Goal: Find specific page/section: Find specific page/section

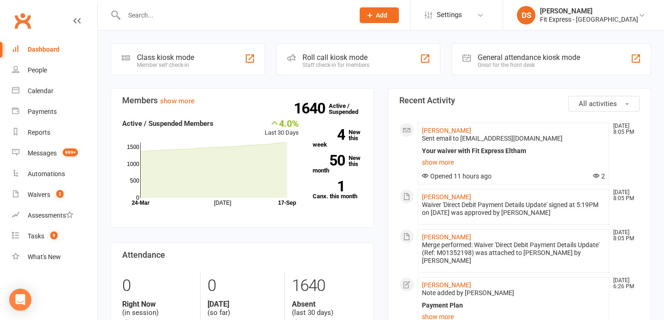
click at [25, 22] on link "Clubworx" at bounding box center [22, 20] width 23 height 23
click at [273, 7] on div at bounding box center [229, 15] width 237 height 30
click at [273, 9] on input "text" at bounding box center [234, 15] width 227 height 13
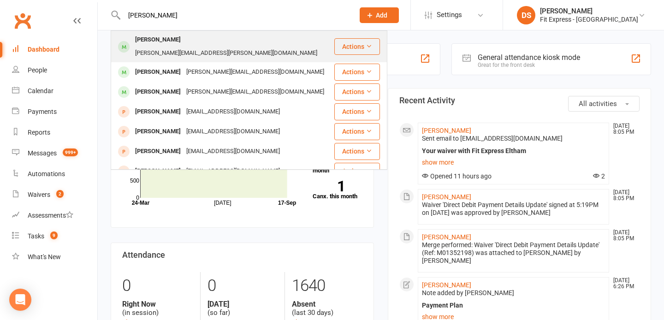
type input "[PERSON_NAME]"
click at [211, 47] on div "[PERSON_NAME][EMAIL_ADDRESS][PERSON_NAME][DOMAIN_NAME]" at bounding box center [226, 53] width 188 height 13
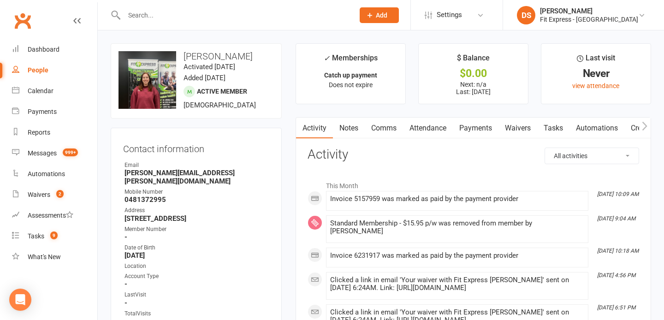
click at [511, 130] on link "Waivers" at bounding box center [518, 128] width 39 height 21
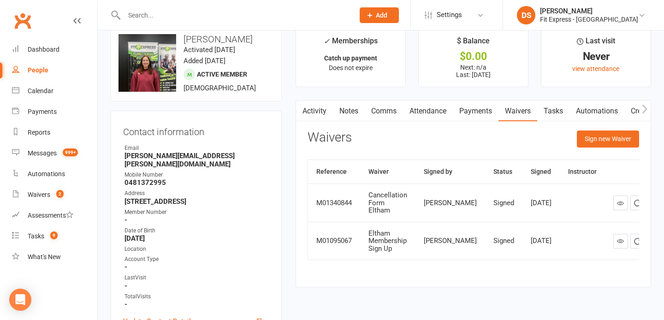
scroll to position [16, 0]
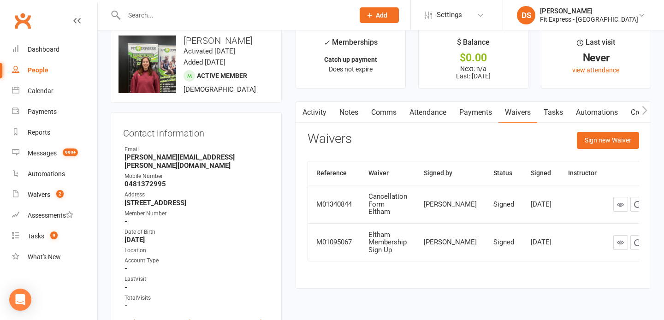
click at [359, 103] on link "Notes" at bounding box center [349, 112] width 32 height 21
